Goal: Information Seeking & Learning: Stay updated

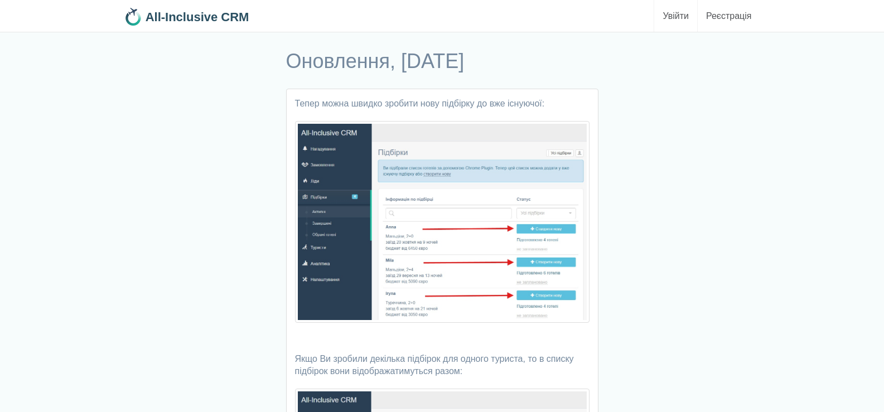
scroll to position [56, 0]
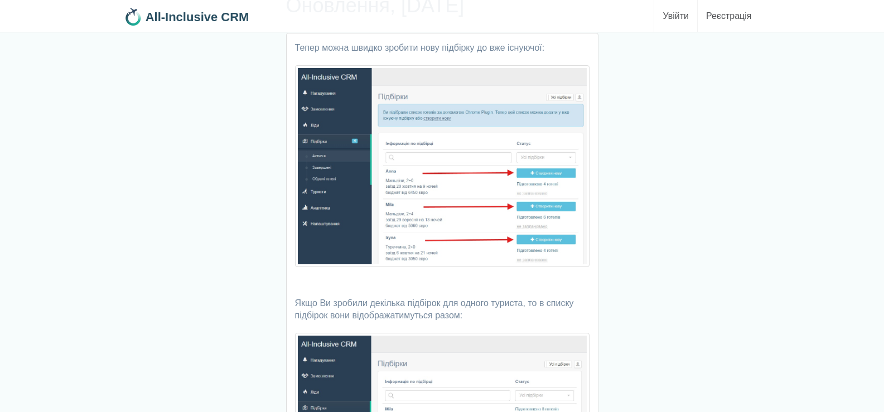
click at [427, 213] on img at bounding box center [442, 166] width 295 height 202
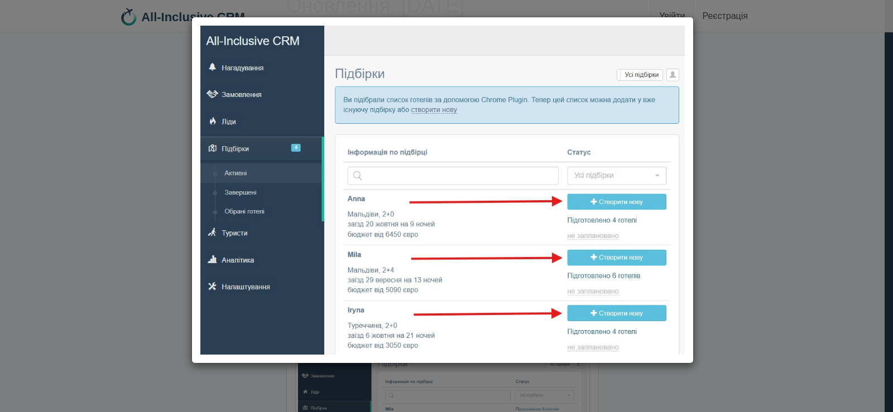
click at [790, 126] on div at bounding box center [446, 206] width 893 height 412
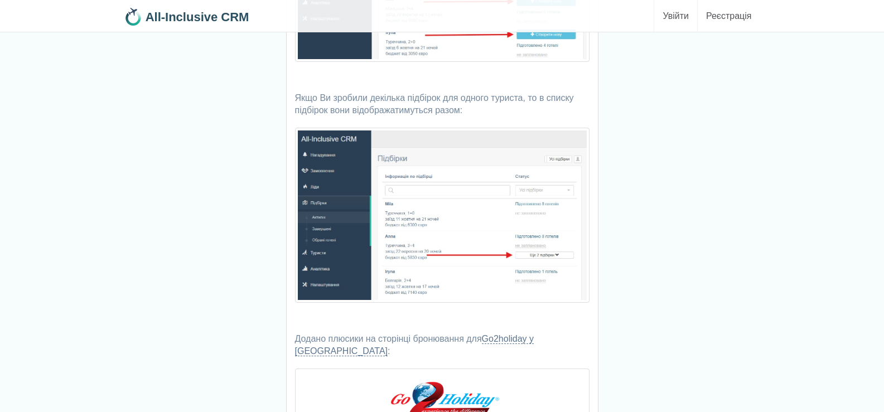
scroll to position [215, 0]
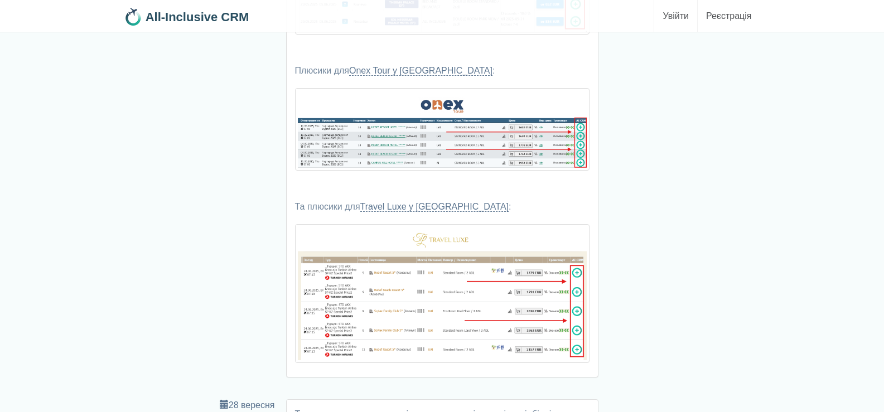
scroll to position [1748, 0]
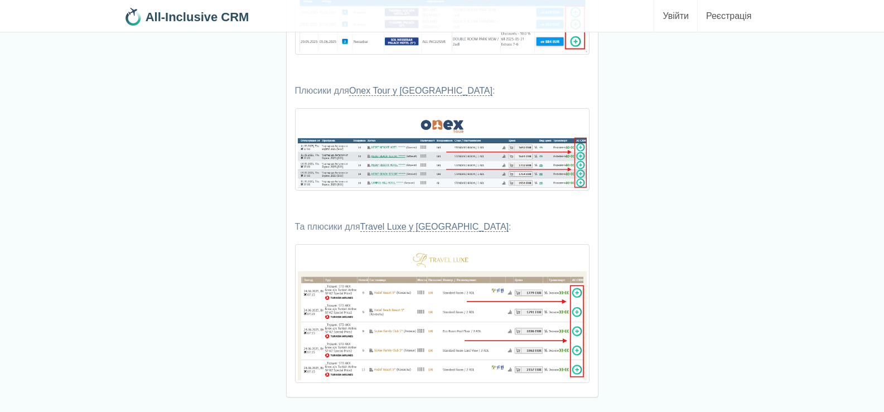
click at [418, 190] on div "Додано плюсики у пошуку Нова Планета в [GEOGRAPHIC_DATA] : Плюсики для Onex Tou…" at bounding box center [442, 142] width 311 height 510
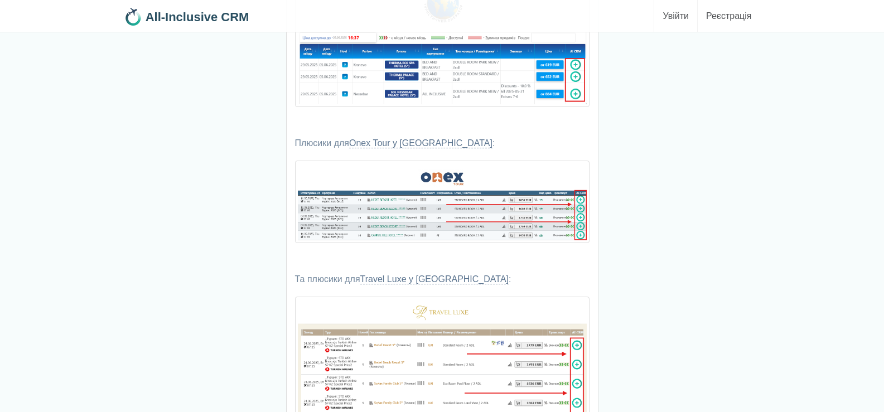
scroll to position [1581, 0]
